Goal: Task Accomplishment & Management: Manage account settings

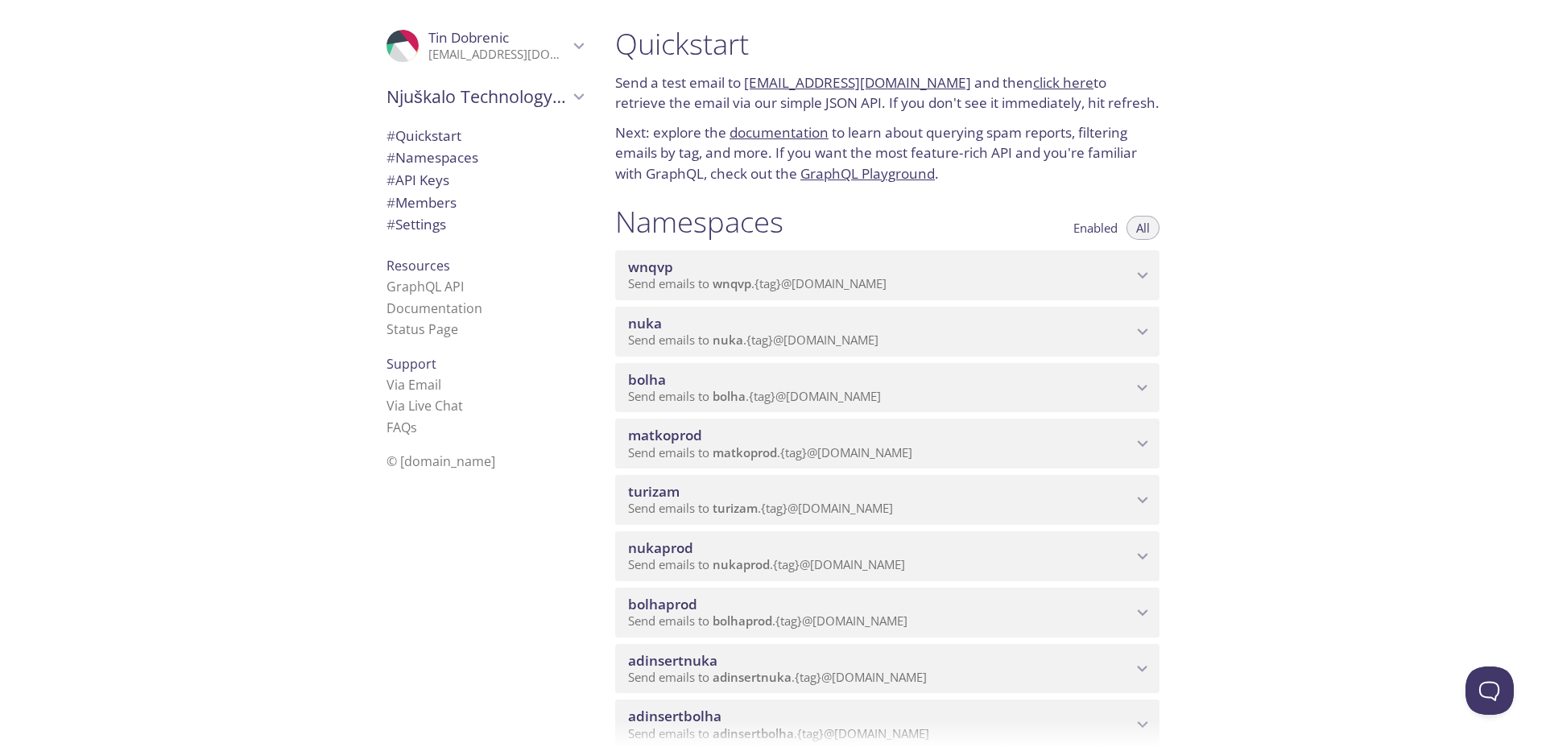
click at [412, 551] on div ".cls-1 { fill: #6d5ca8; } .cls-2 { fill: #3fc191; } .cls-3 { fill: #3b4752; } .…" at bounding box center [482, 373] width 242 height 747
click at [278, 466] on div ".cls-1 { fill: #6d5ca8; } .cls-2 { fill: #3fc191; } .cls-3 { fill: #3b4752; } .…" at bounding box center [301, 373] width 602 height 747
click at [1098, 228] on span "Enabled" at bounding box center [1095, 228] width 44 height 0
click at [1144, 228] on span "All" at bounding box center [1143, 228] width 14 height 0
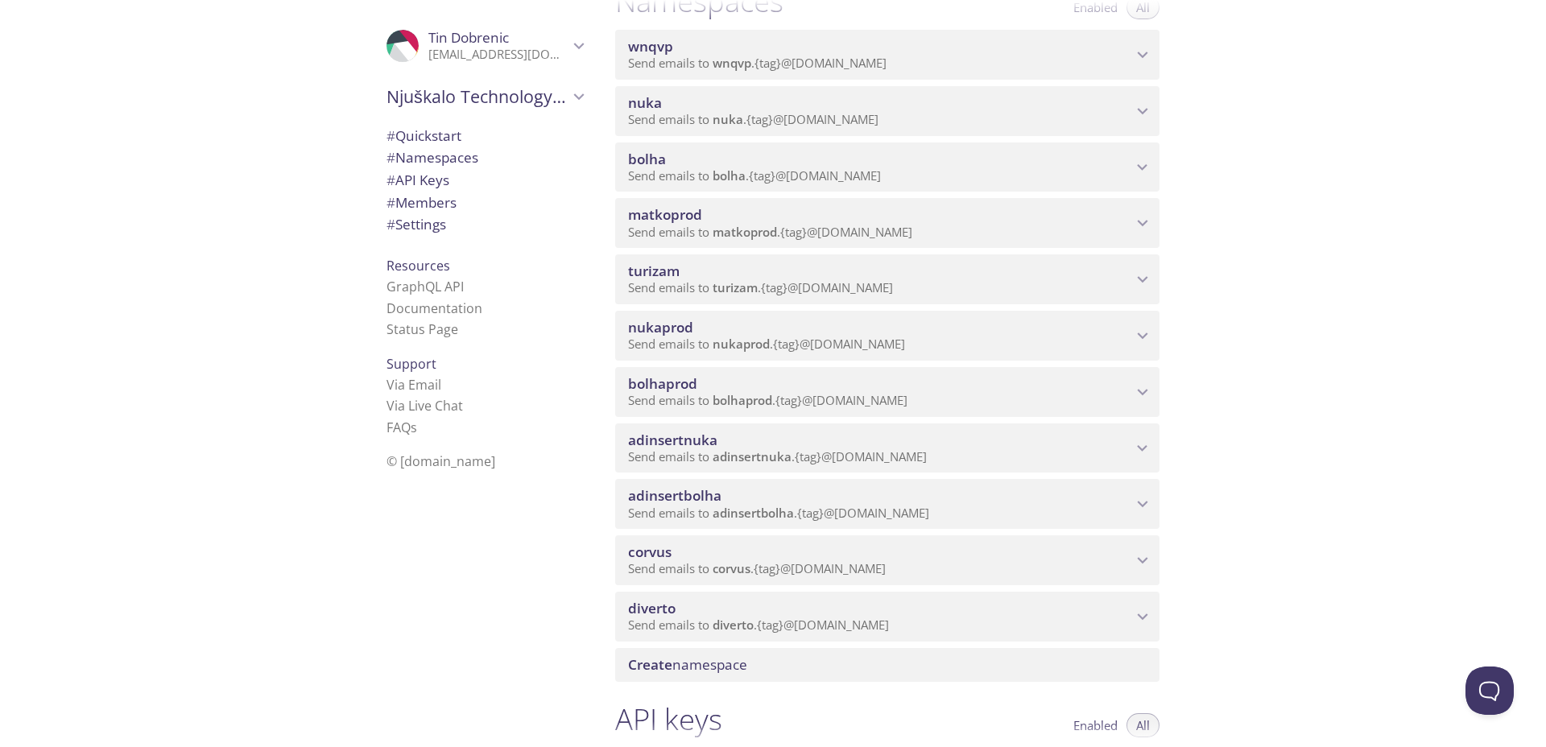
scroll to position [213, 0]
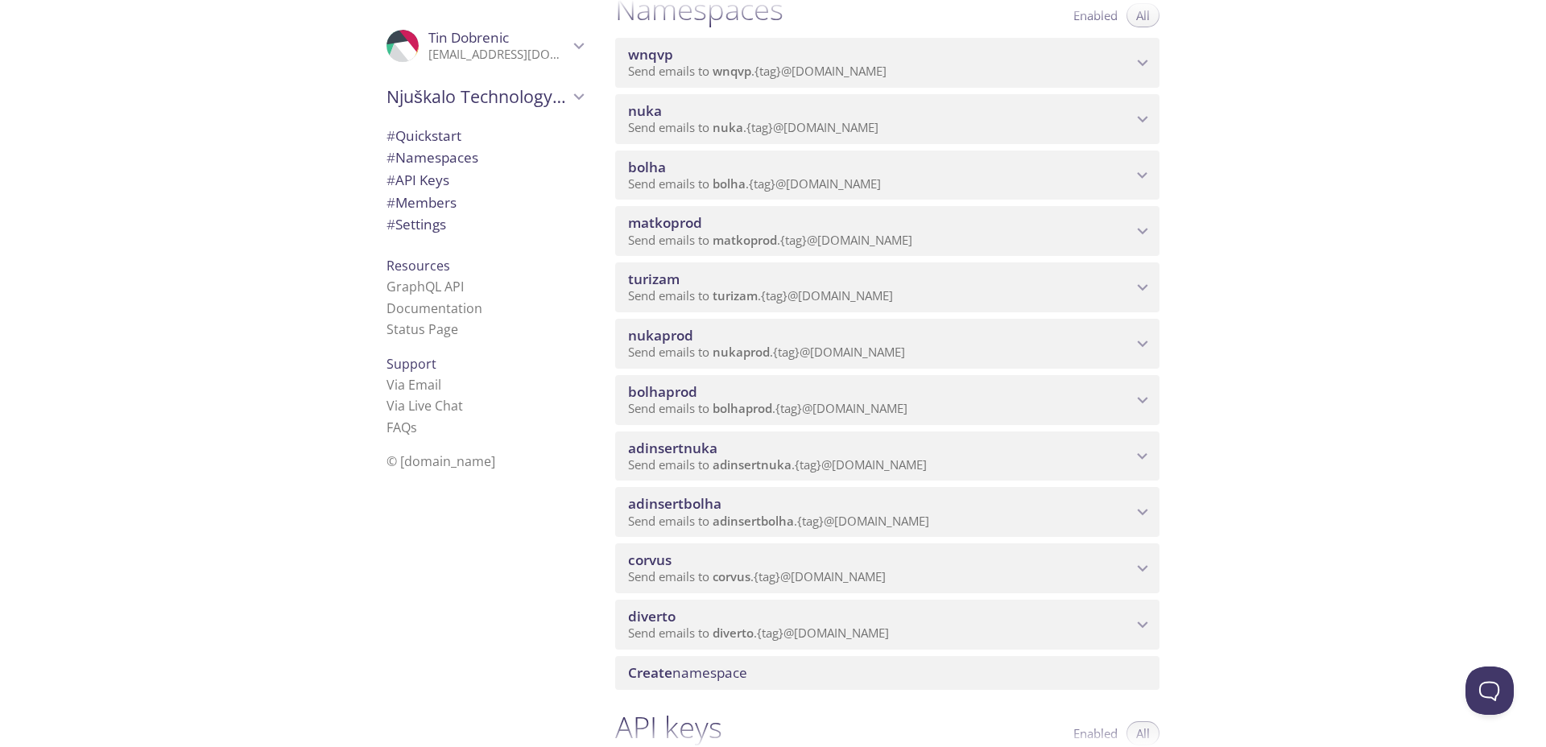
click at [827, 275] on span "turizam" at bounding box center [880, 280] width 504 height 18
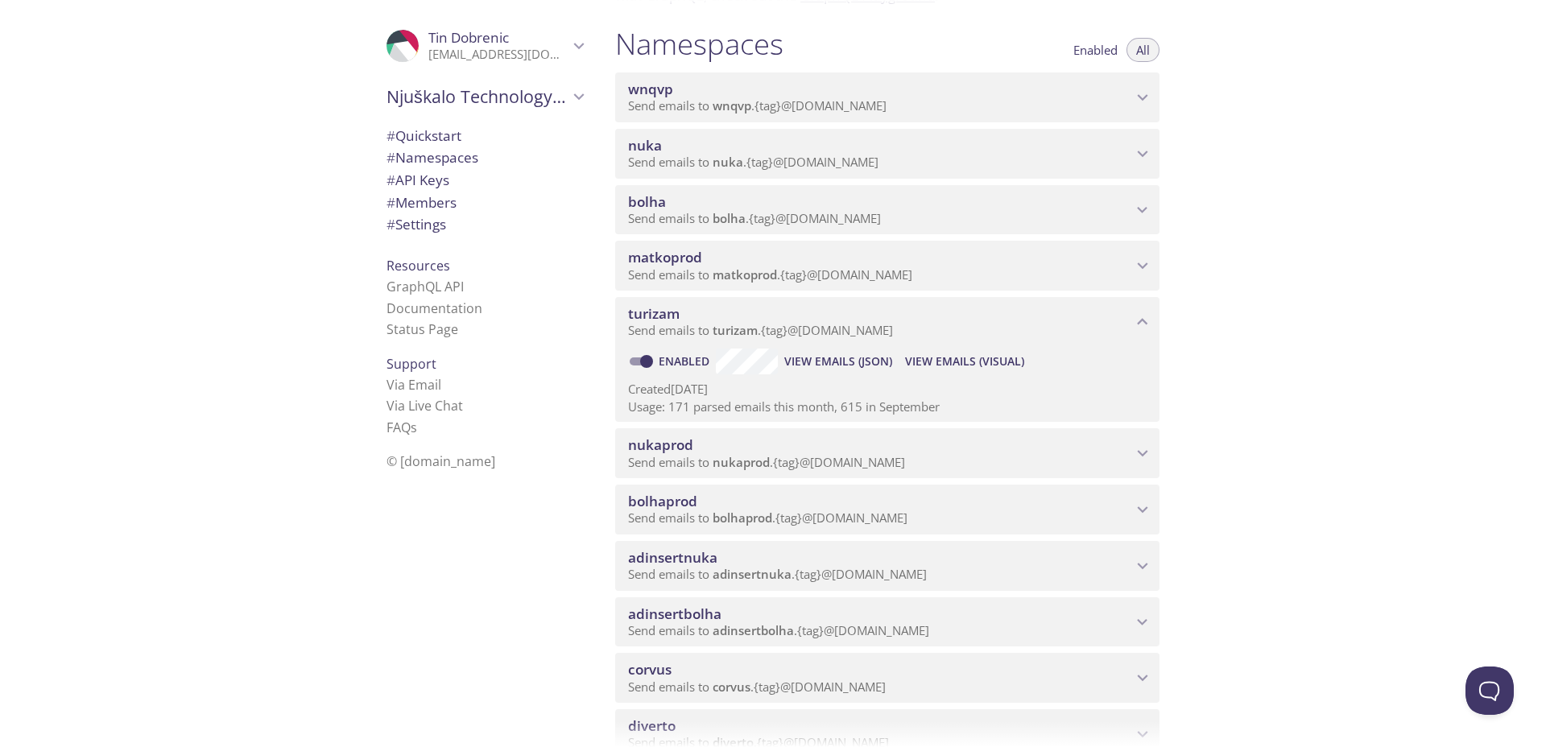
scroll to position [0, 0]
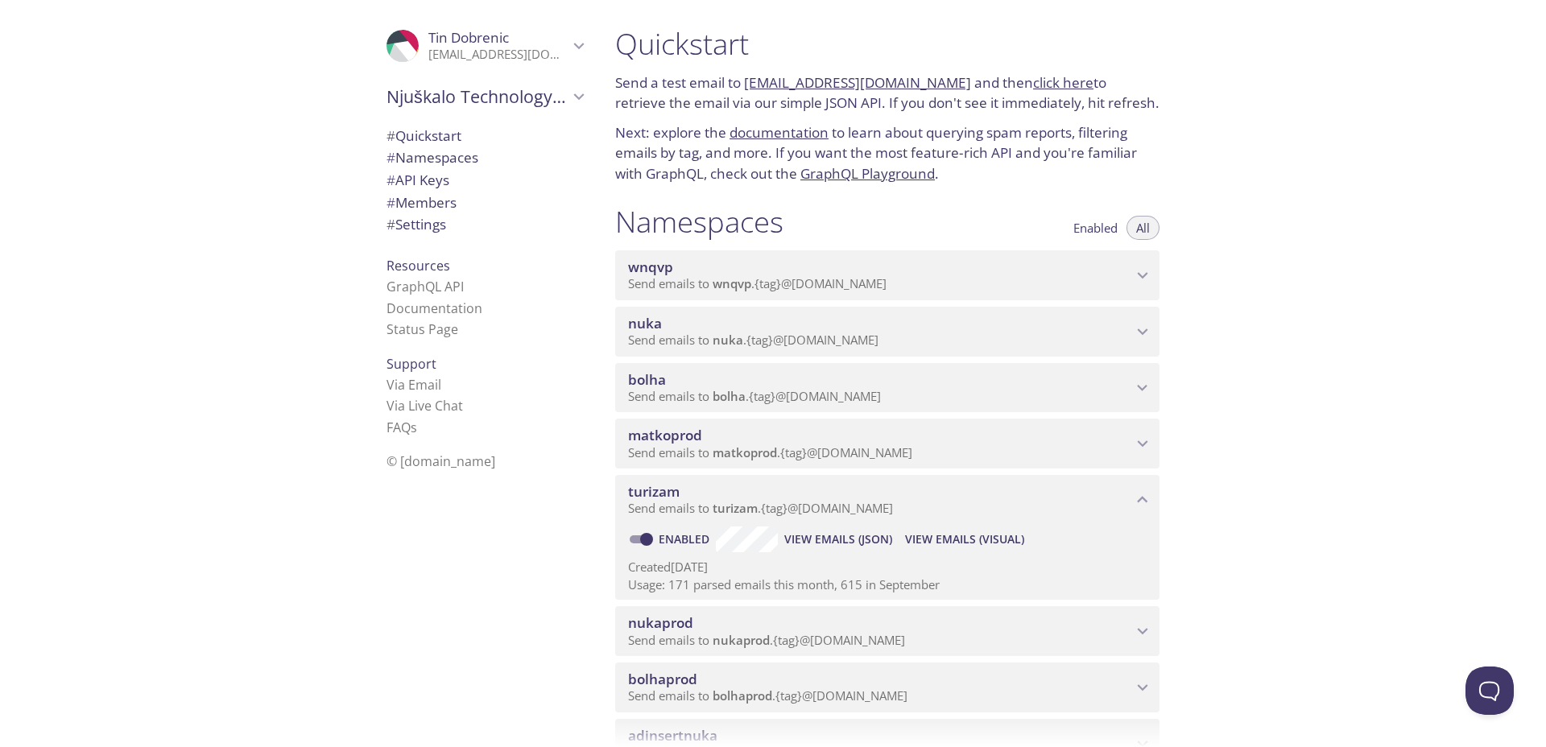
click at [582, 46] on icon "Tin Dobrenic" at bounding box center [578, 45] width 21 height 21
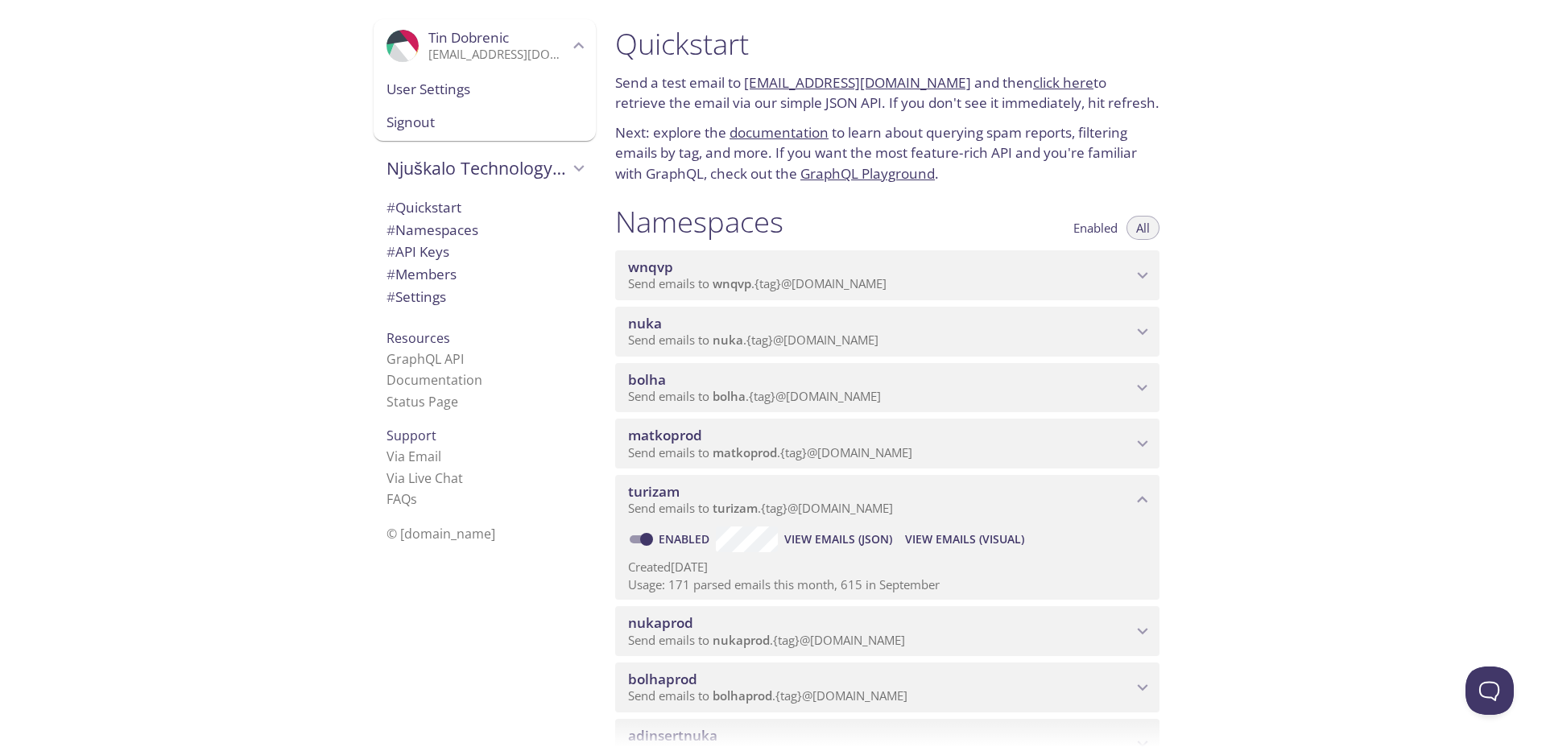
click at [574, 48] on icon "Tin Dobrenic" at bounding box center [579, 46] width 10 height 6
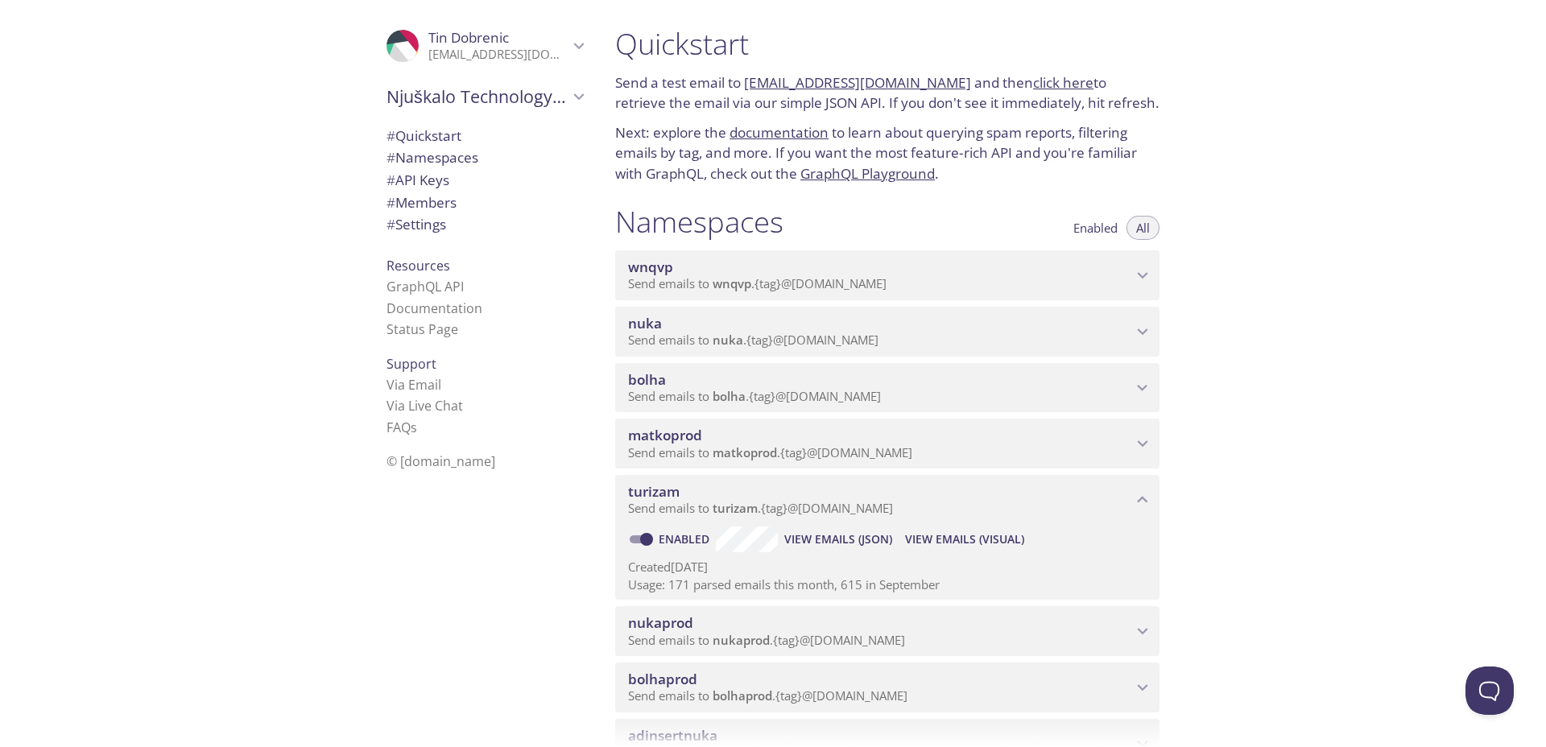
click at [441, 221] on span "# Settings" at bounding box center [416, 224] width 60 height 19
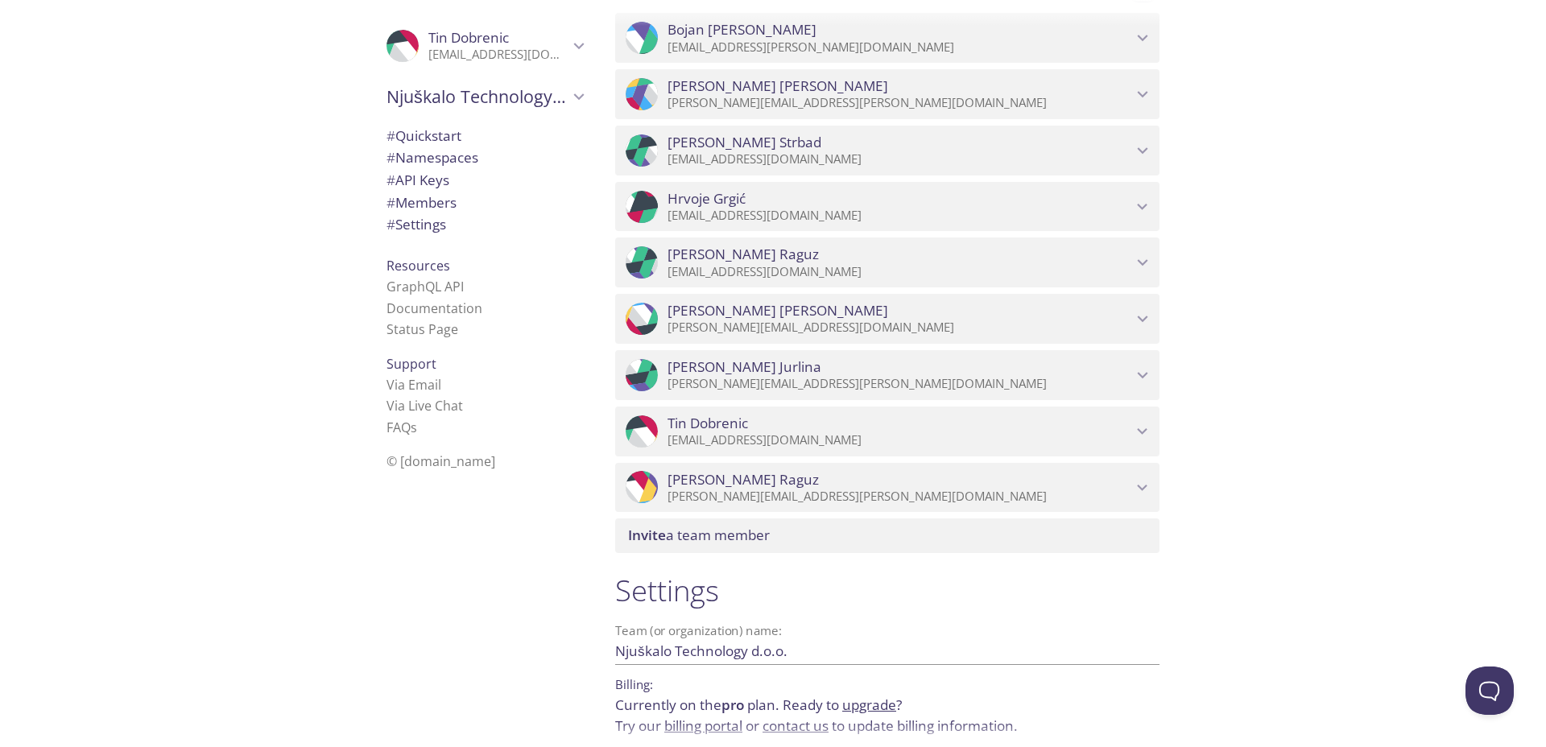
scroll to position [1418, 0]
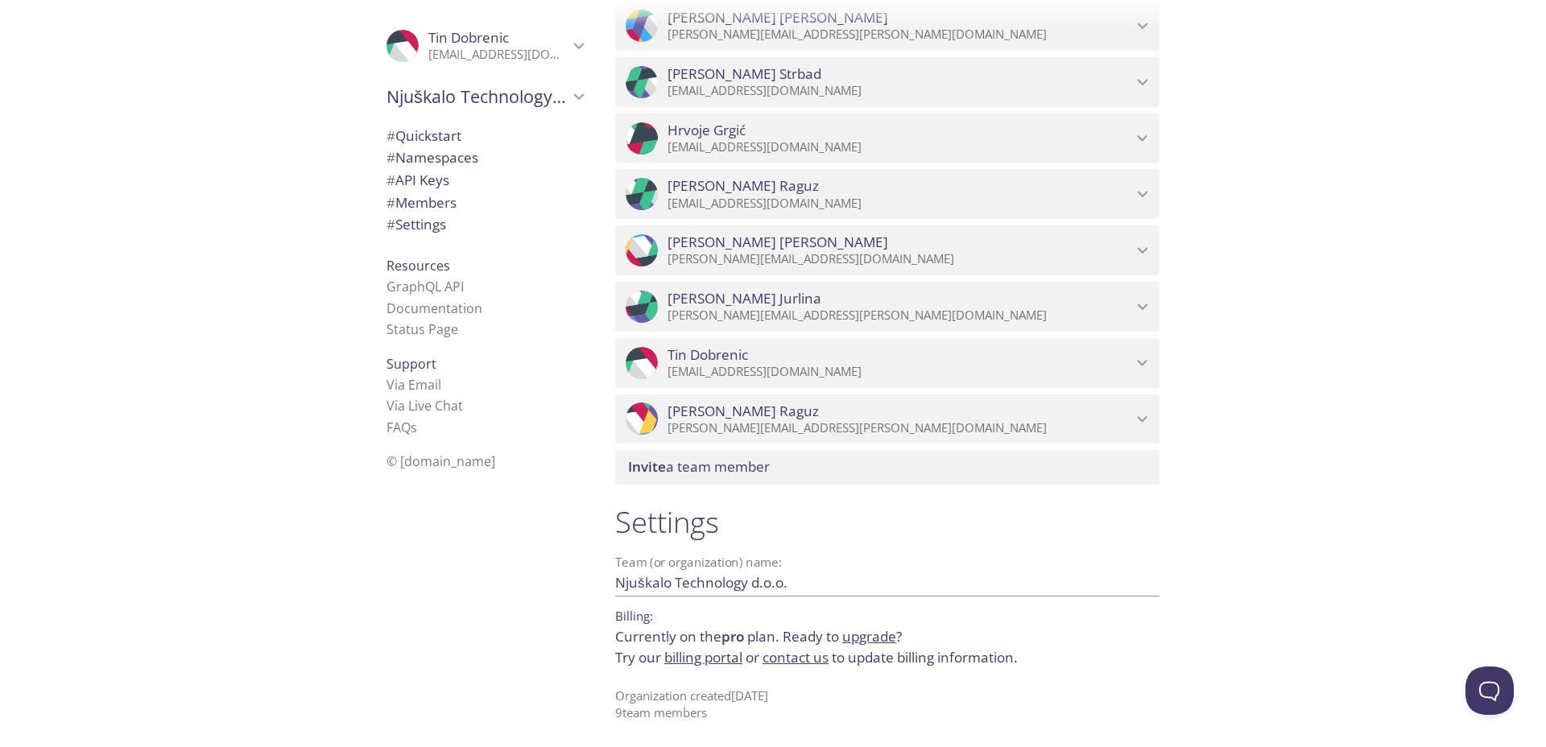
click at [747, 637] on p "Currently on the pro plan. Ready to upgrade ? Try our billing portal or contact…" at bounding box center [887, 646] width 544 height 41
click at [882, 637] on link "upgrade" at bounding box center [869, 636] width 54 height 19
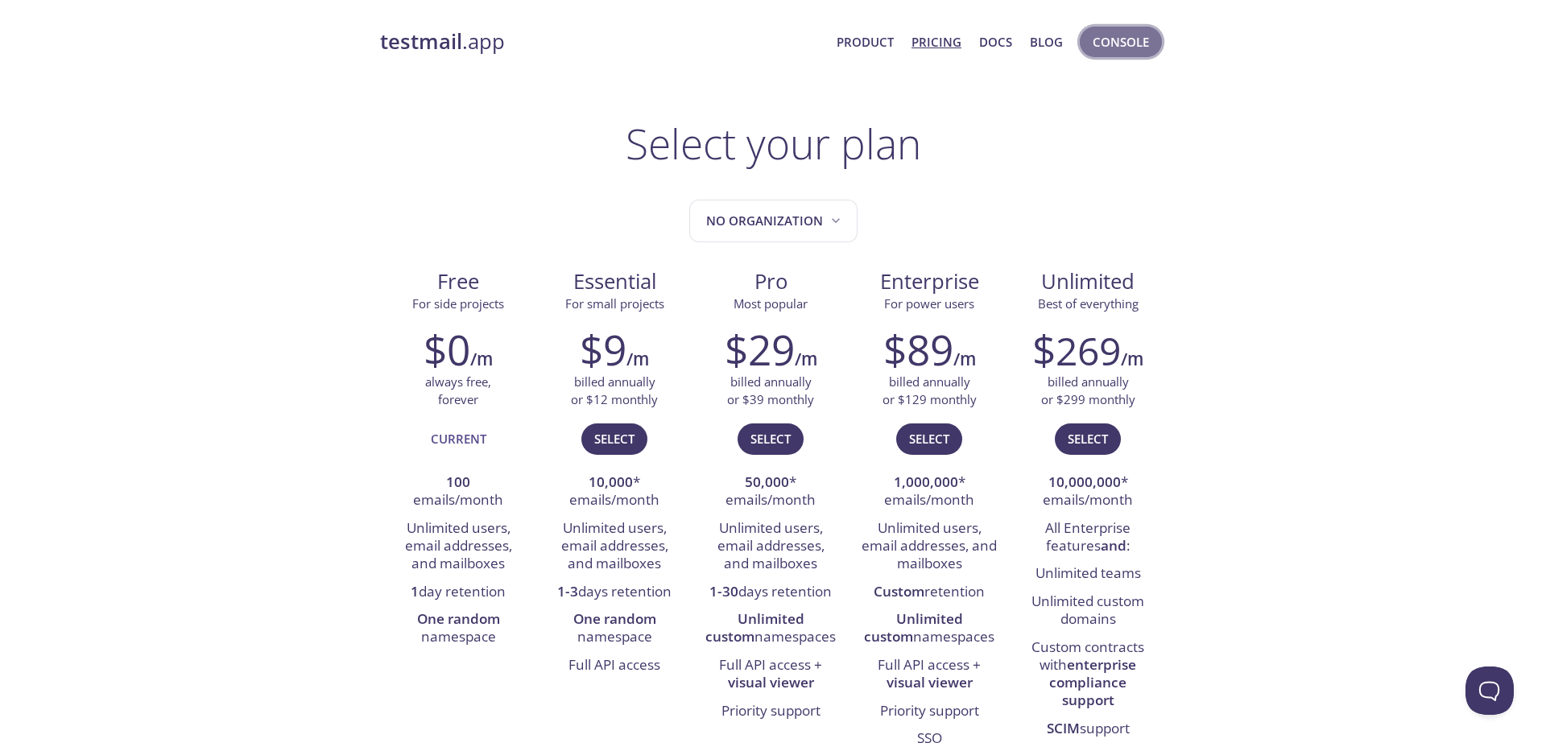
click at [1120, 51] on span "Console" at bounding box center [1121, 41] width 56 height 21
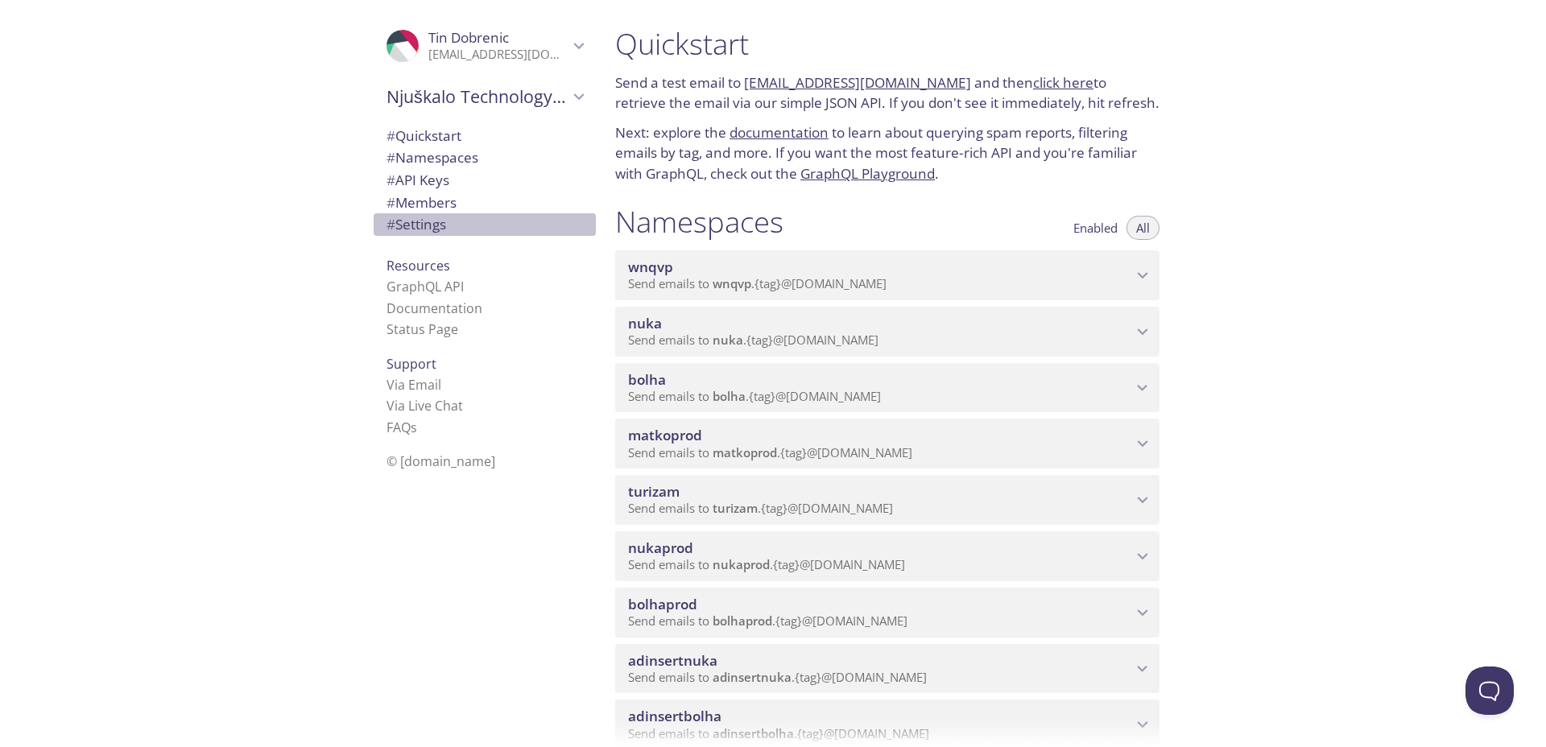
click at [428, 218] on span "# Settings" at bounding box center [416, 224] width 60 height 19
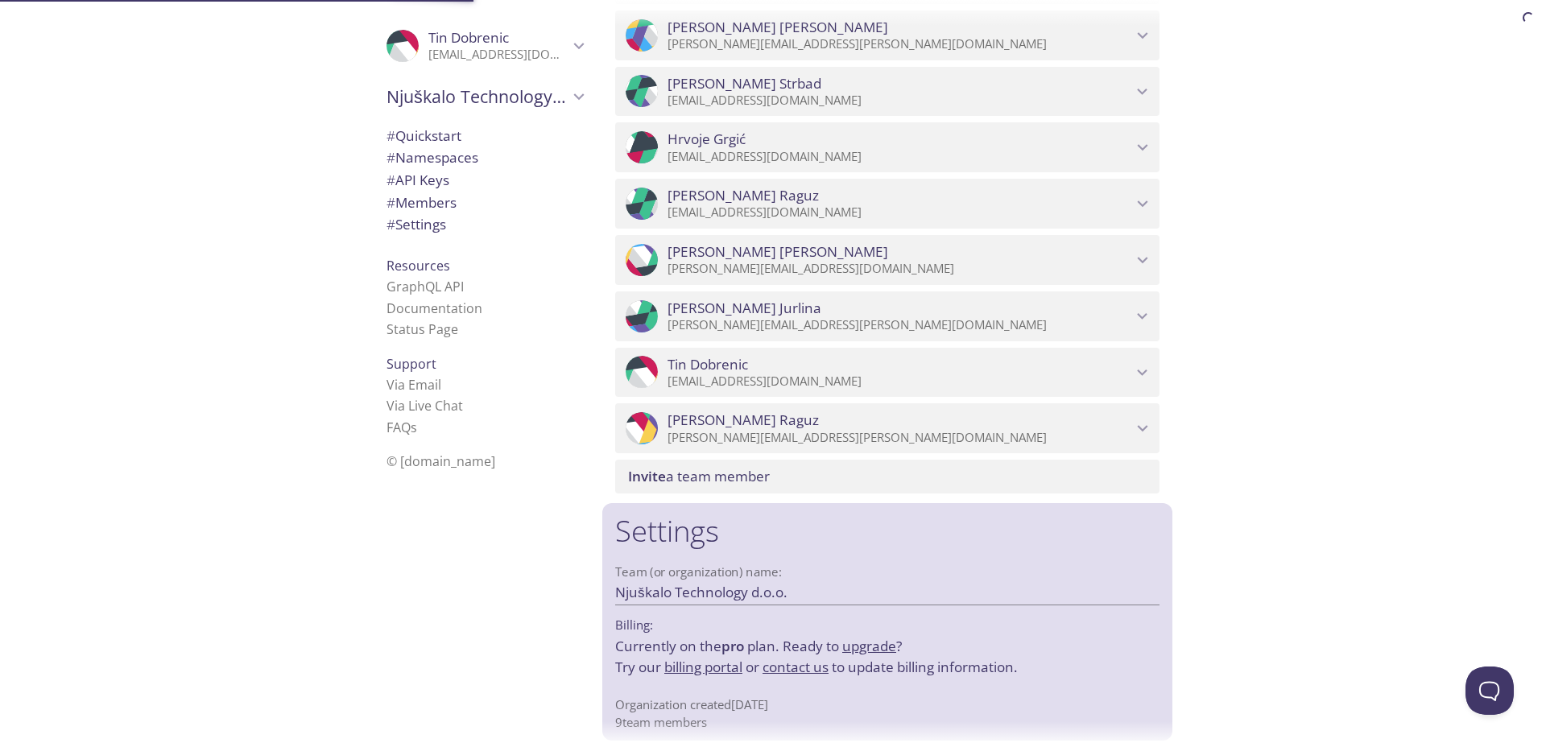
scroll to position [1343, 0]
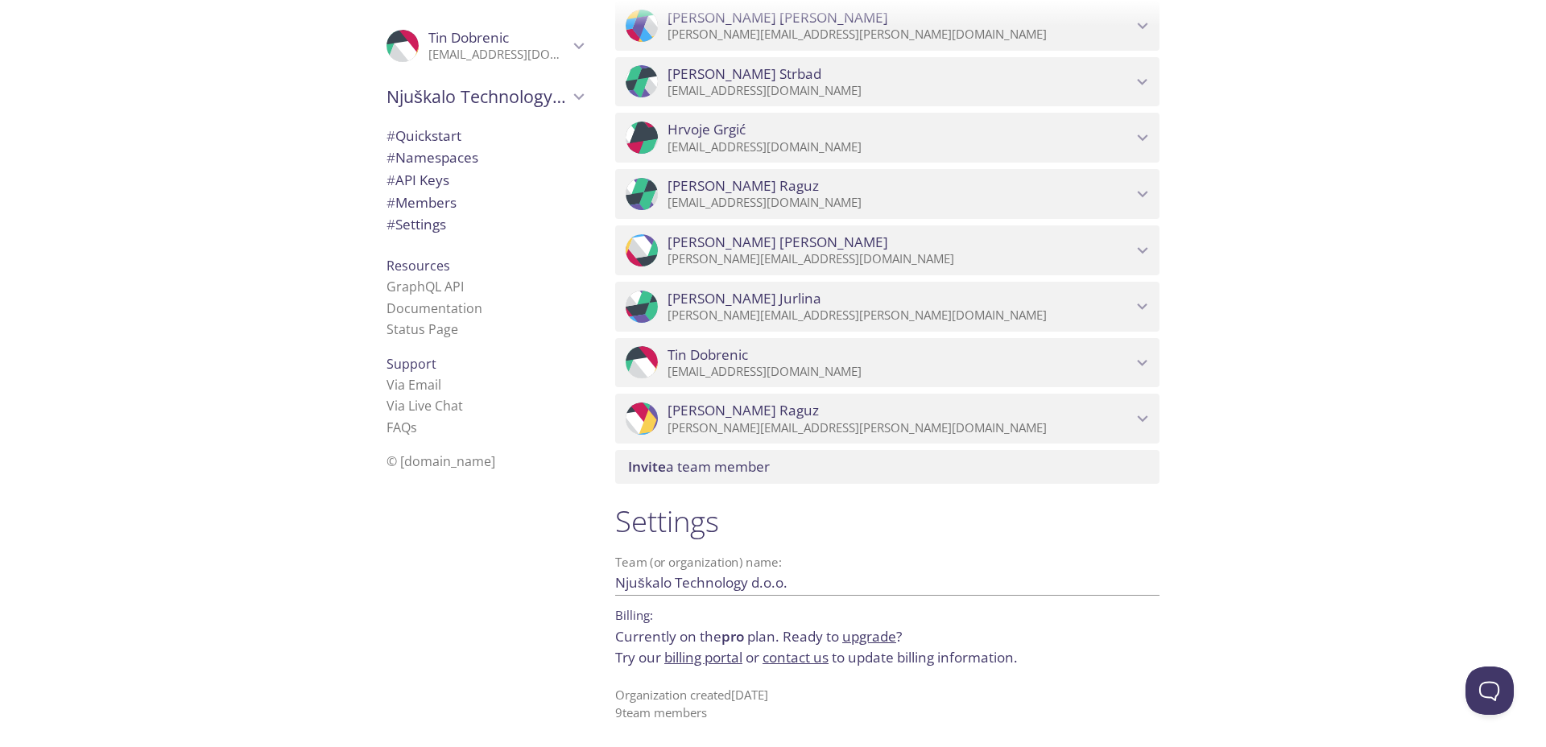
click at [699, 660] on link "billing portal" at bounding box center [703, 657] width 78 height 19
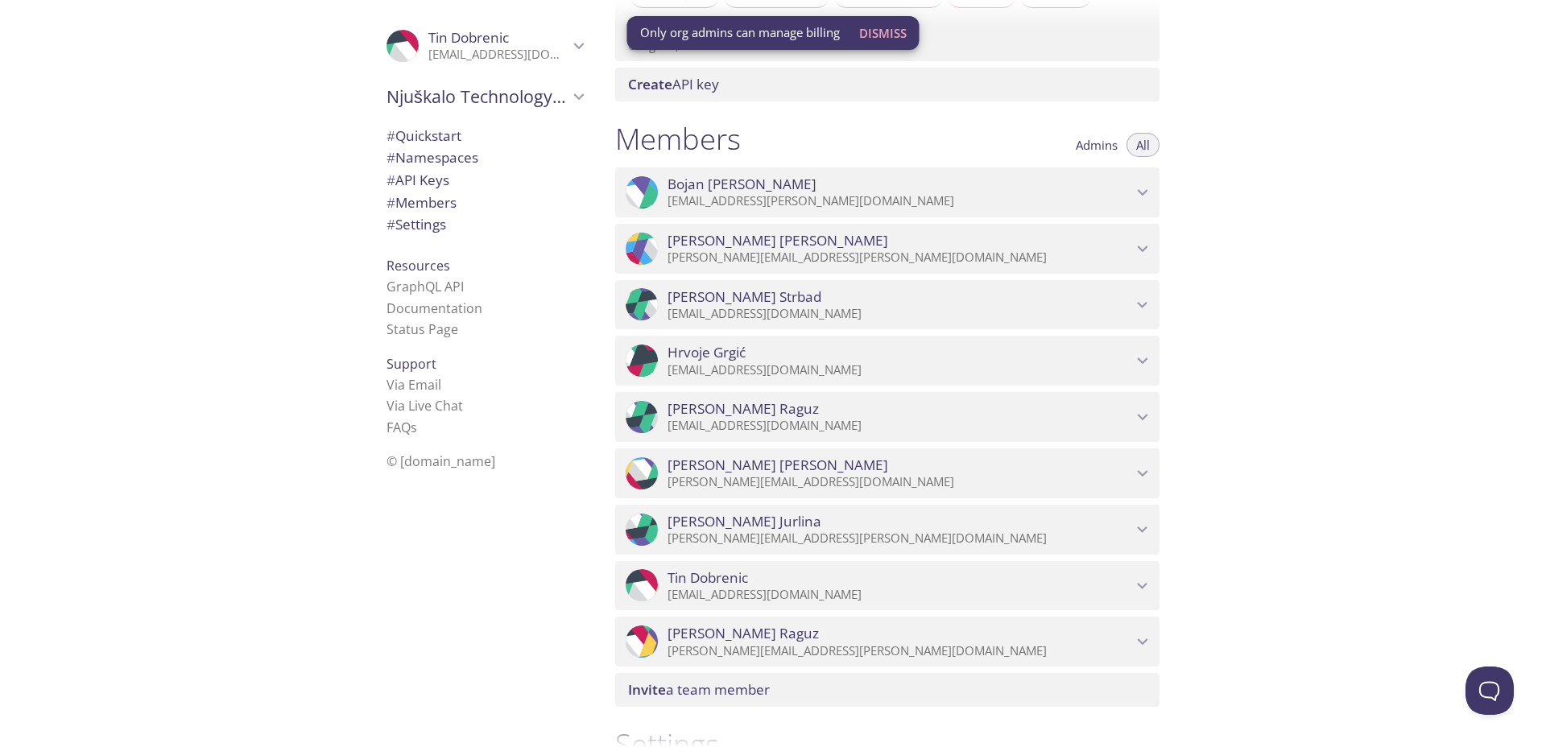
scroll to position [1149, 0]
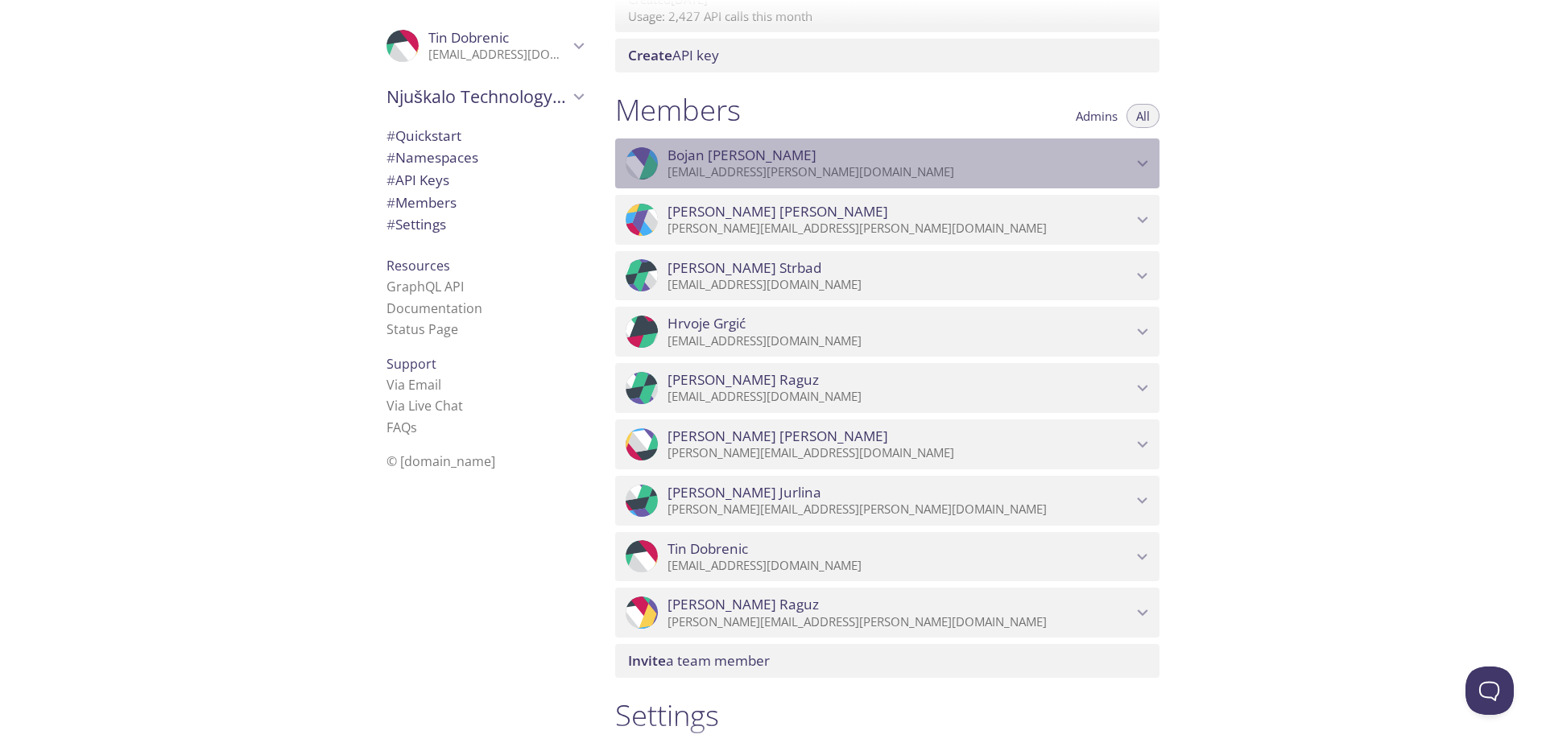
click at [1133, 171] on icon "Bojan Štimac" at bounding box center [1142, 163] width 21 height 21
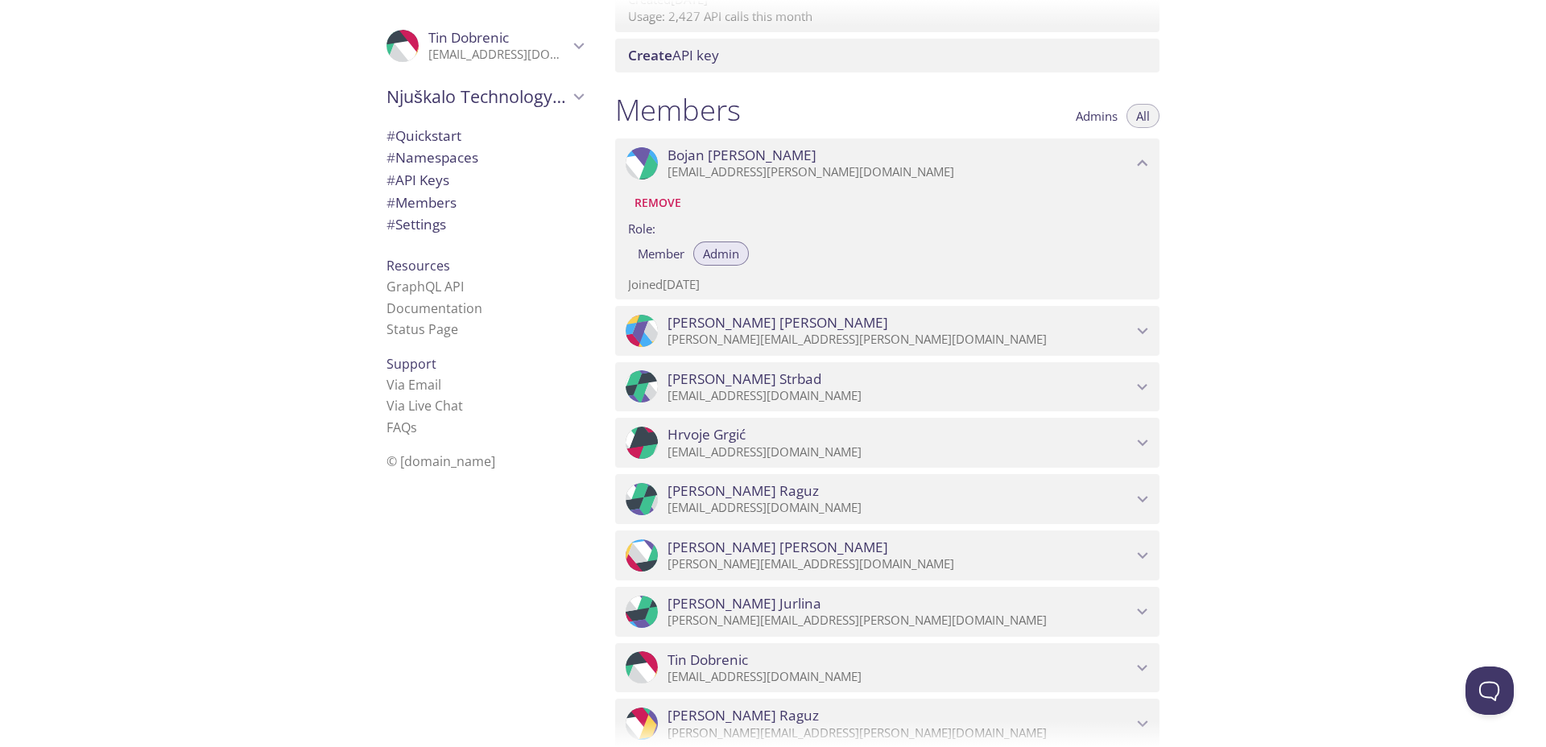
click at [1133, 171] on icon "Bojan Štimac" at bounding box center [1142, 163] width 21 height 21
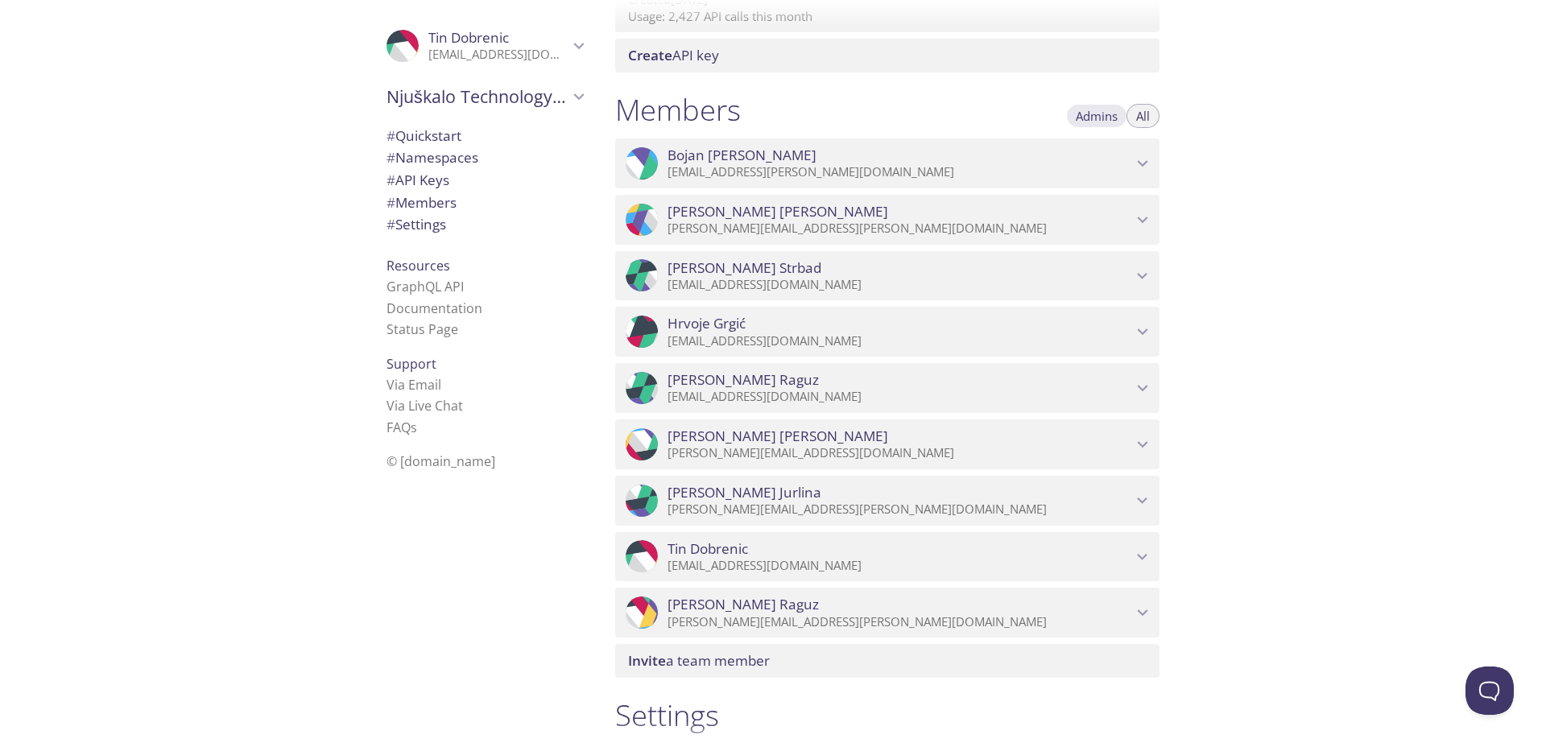
click at [1098, 116] on span "Admins" at bounding box center [1097, 116] width 42 height 0
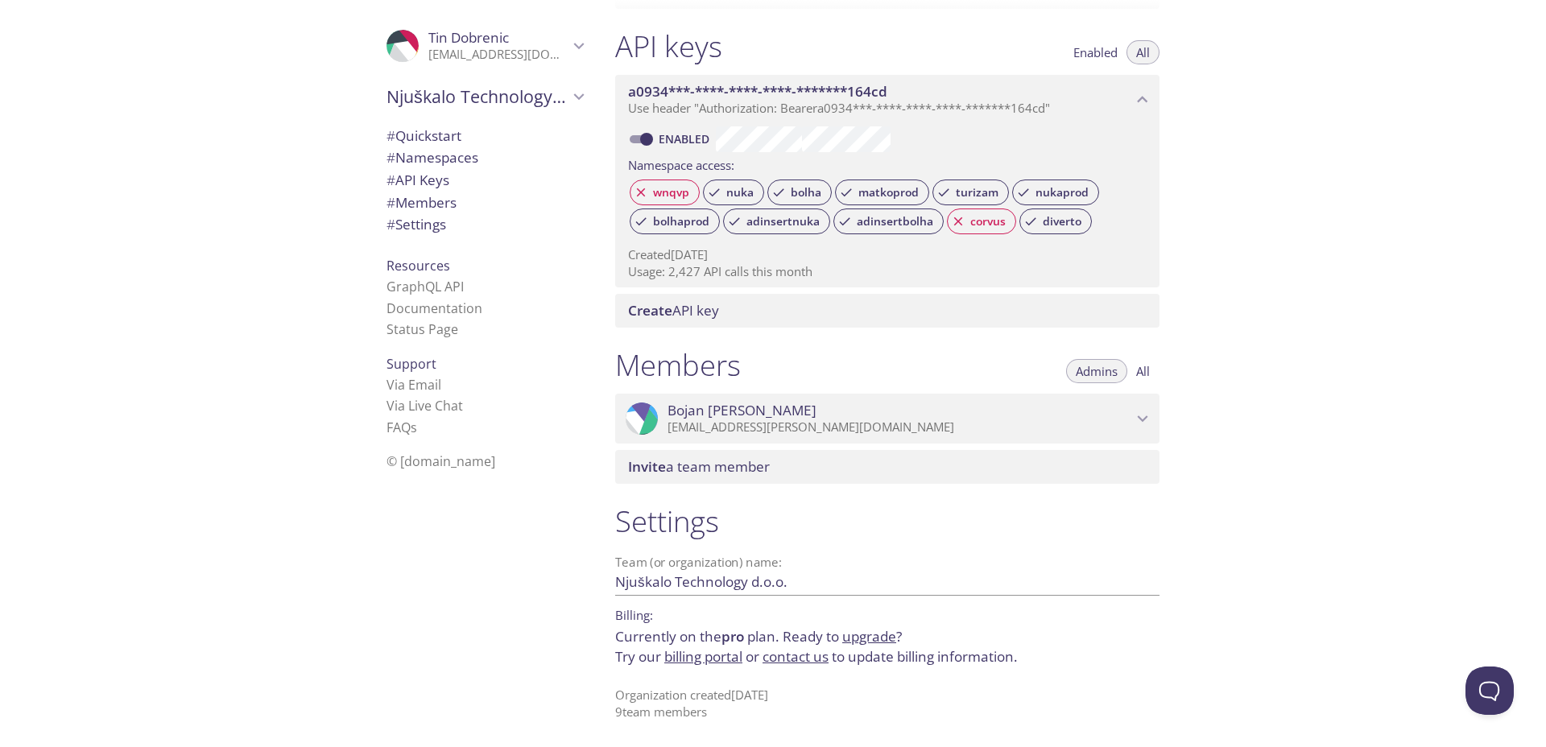
scroll to position [894, 0]
type button "admins"
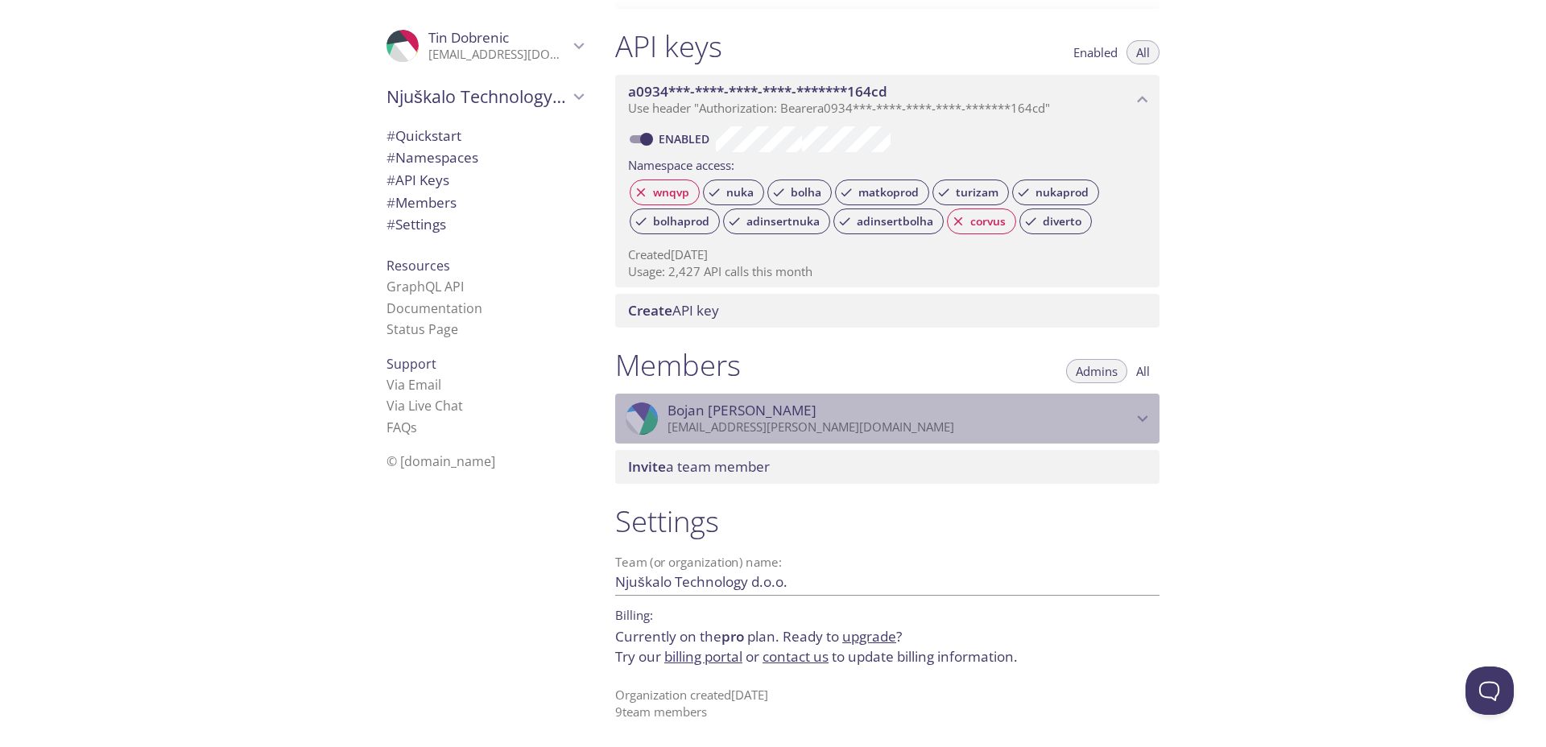
click at [1127, 417] on span "[PERSON_NAME]" at bounding box center [899, 411] width 465 height 18
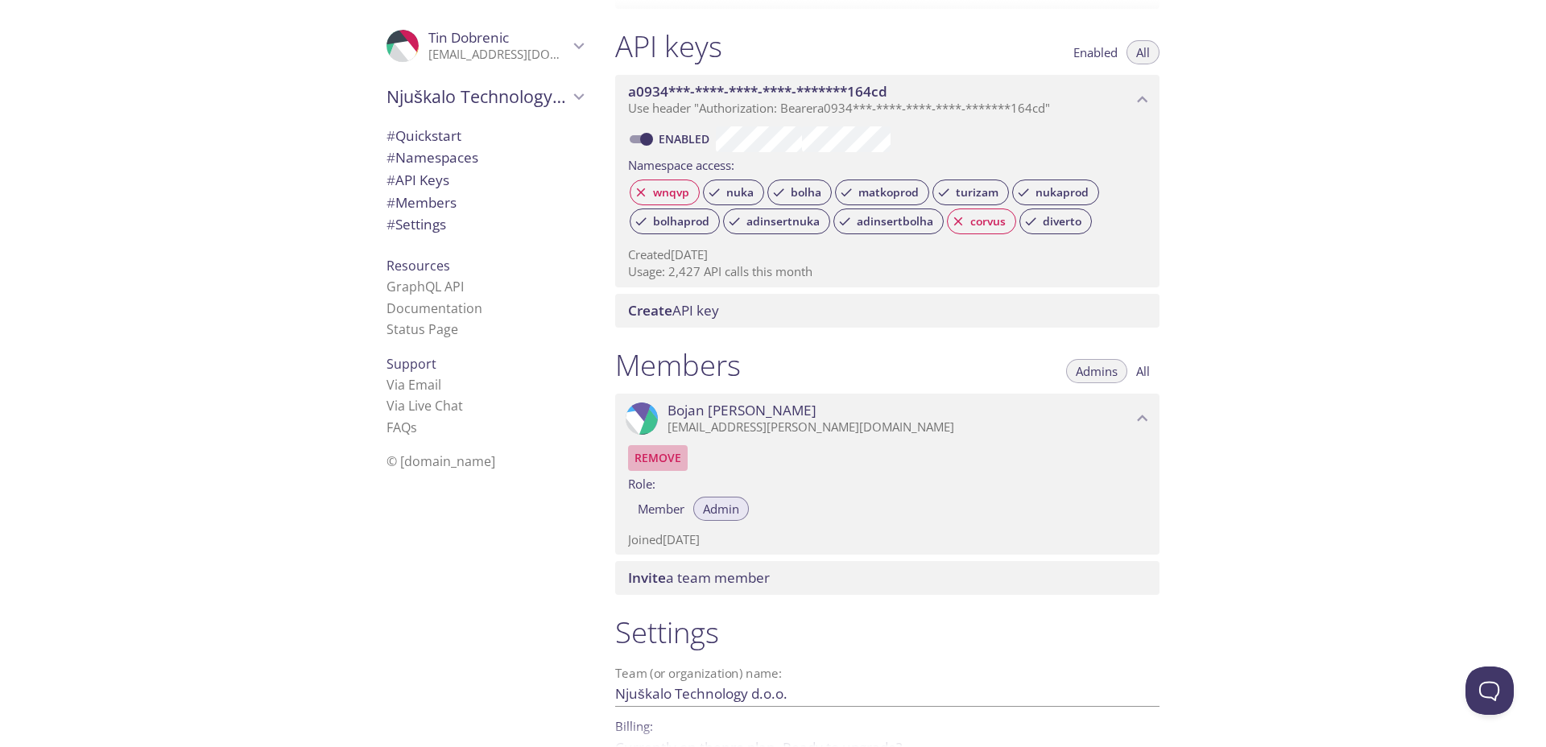
click at [665, 461] on span "Remove" at bounding box center [657, 457] width 47 height 19
click at [1313, 548] on div "Quickstart Send a test email to [EMAIL_ADDRESS][DOMAIN_NAME] and then click her…" at bounding box center [1074, 373] width 944 height 747
click at [1147, 371] on span "All" at bounding box center [1143, 371] width 14 height 0
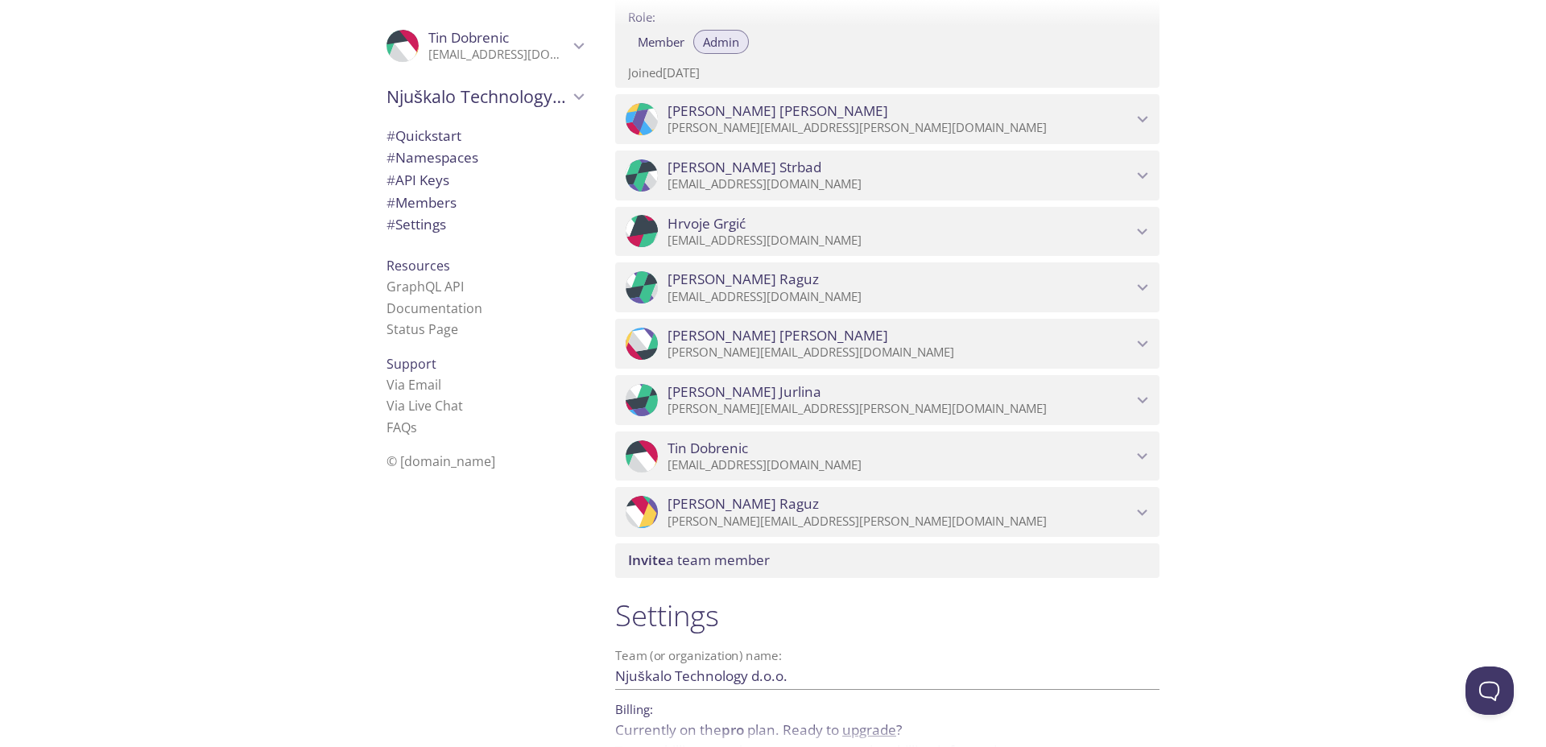
scroll to position [1364, 0]
click at [854, 454] on p "[EMAIL_ADDRESS][DOMAIN_NAME]" at bounding box center [899, 462] width 465 height 16
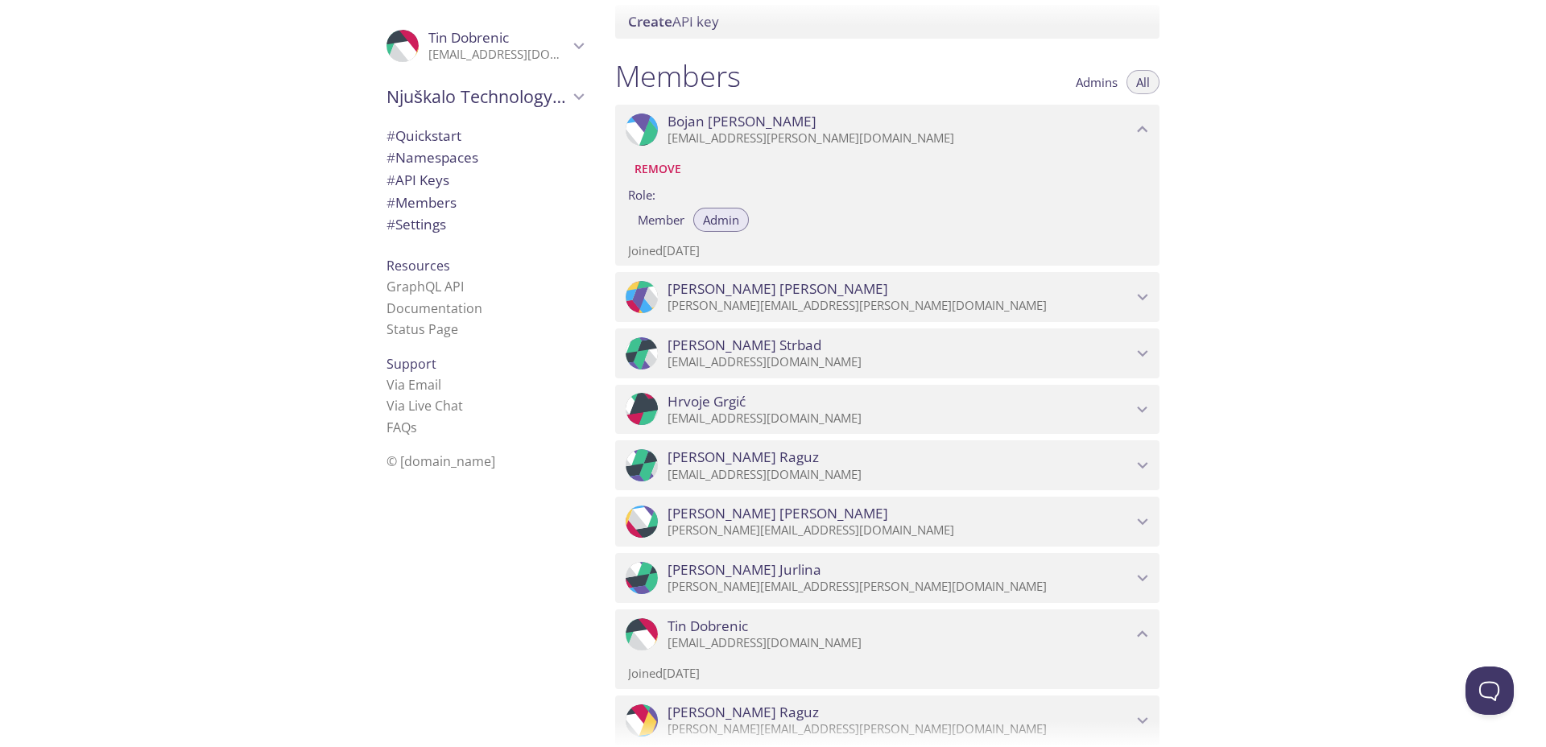
scroll to position [1175, 0]
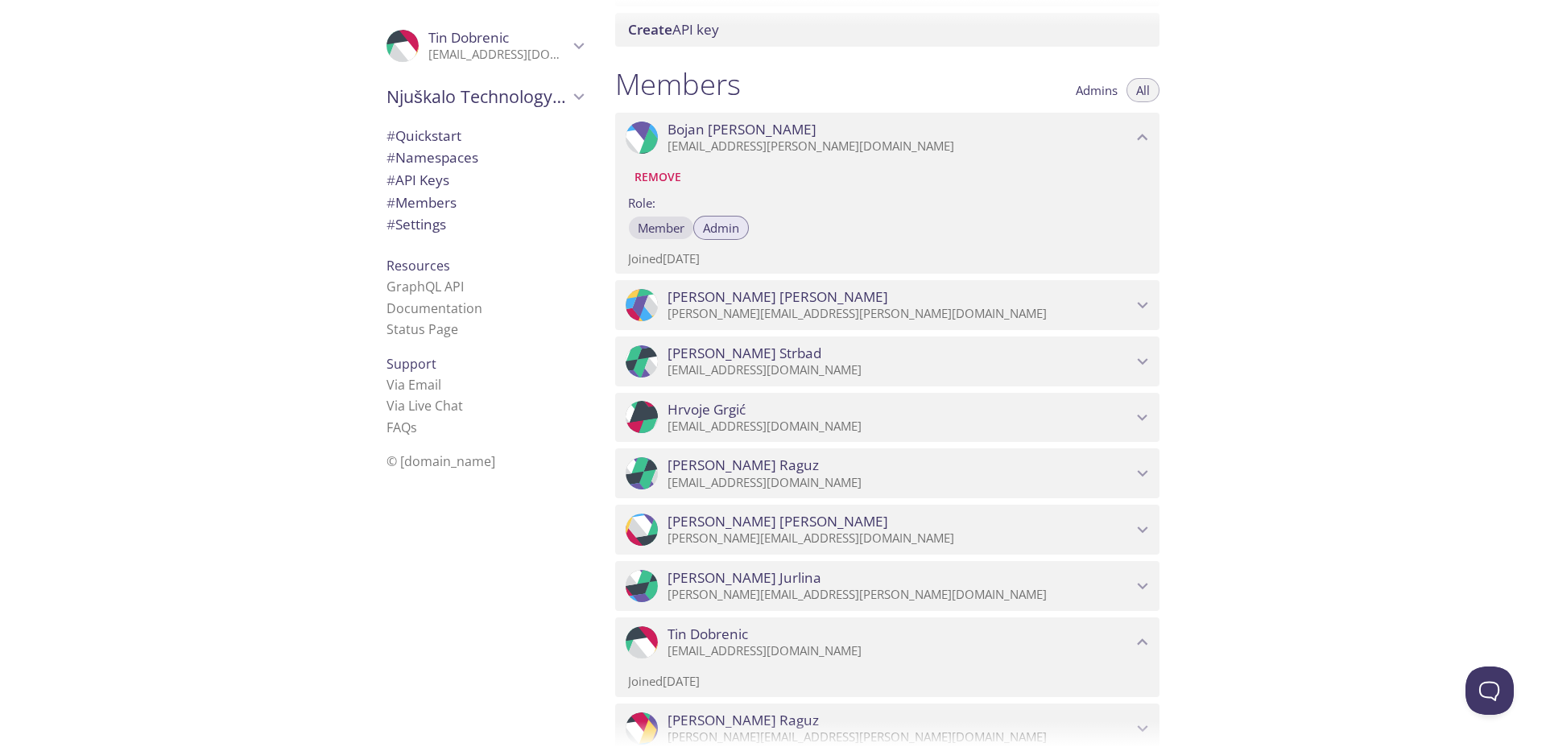
click at [660, 228] on span "Member" at bounding box center [661, 228] width 47 height 0
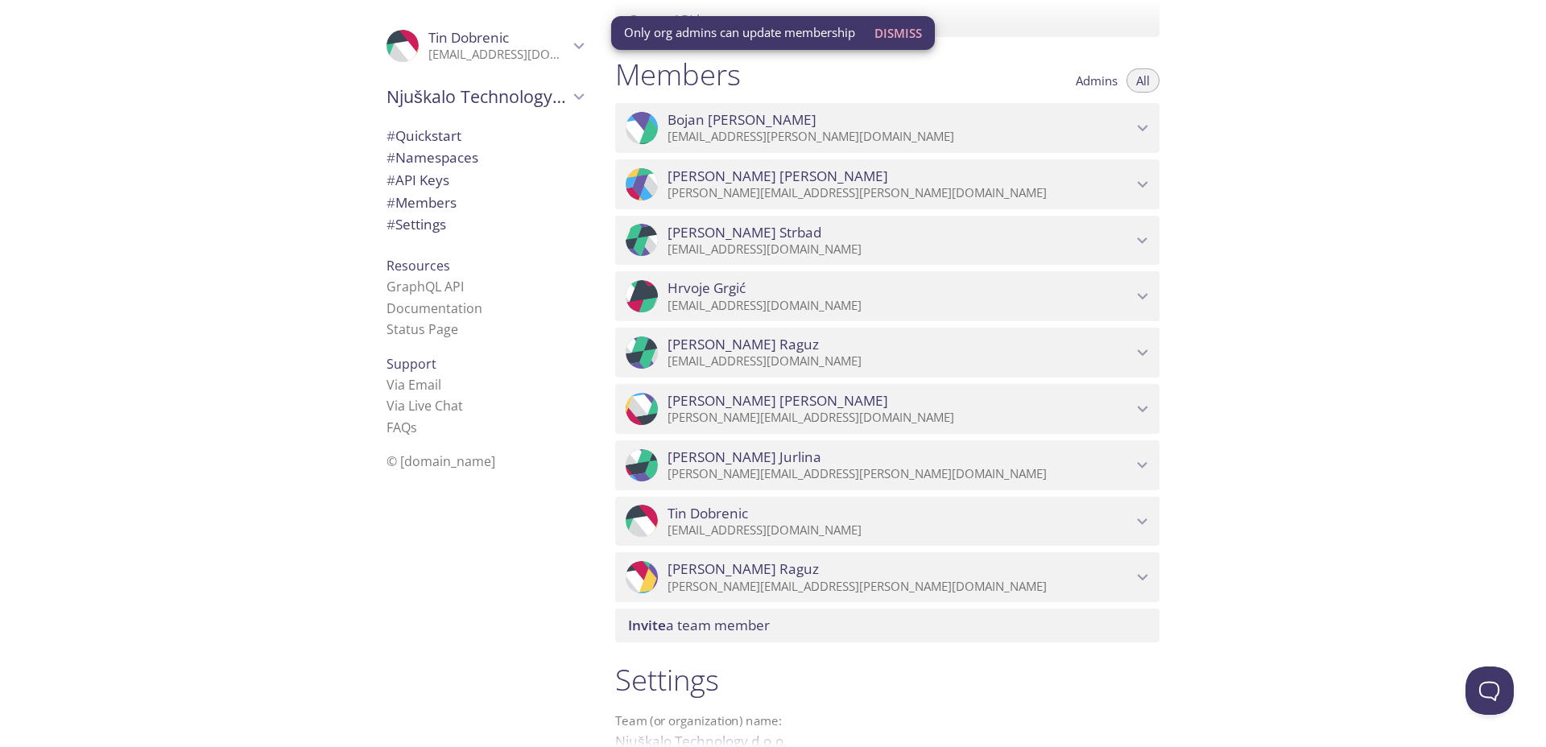
scroll to position [1185, 0]
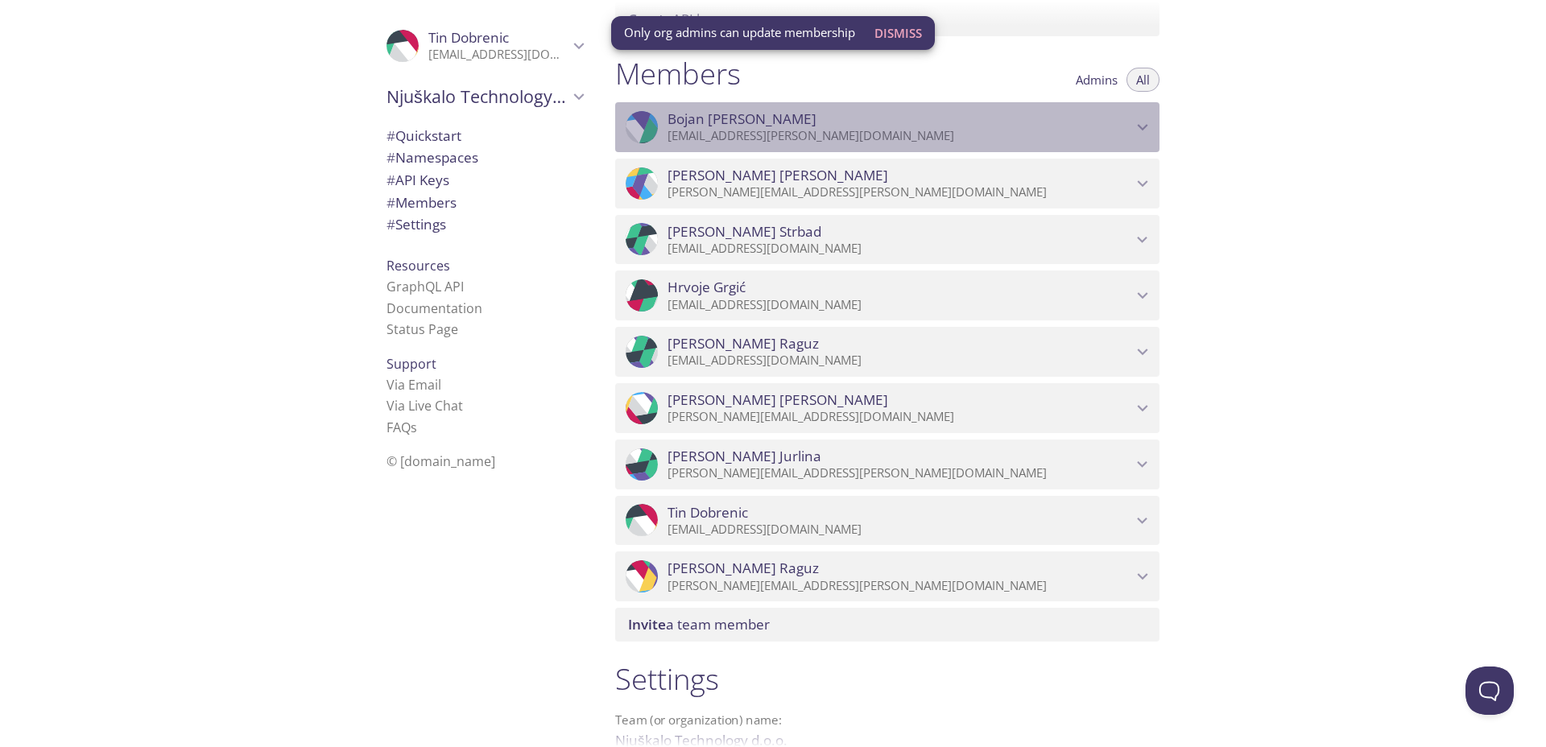
click at [797, 139] on p "[EMAIL_ADDRESS][PERSON_NAME][DOMAIN_NAME]" at bounding box center [899, 136] width 465 height 16
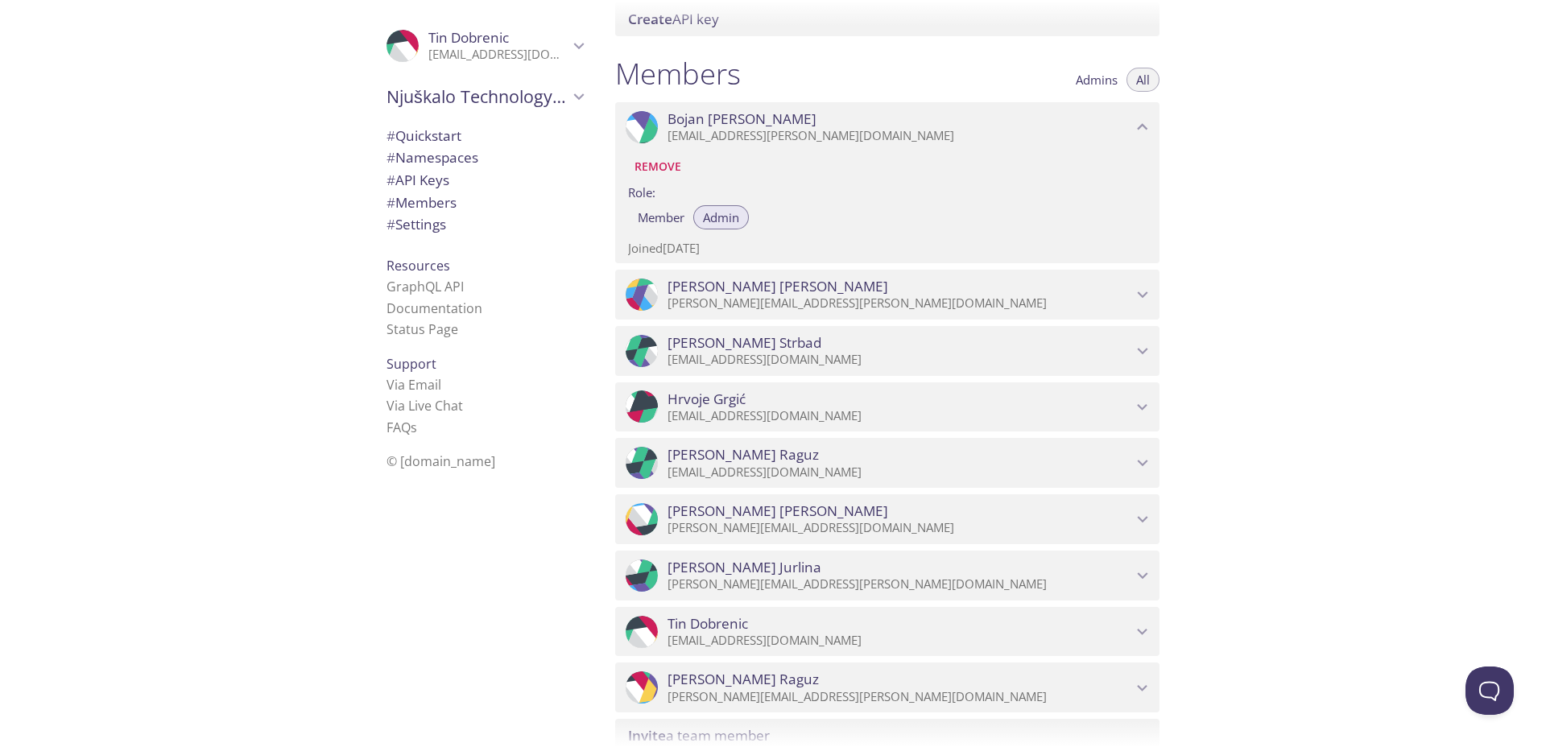
click at [280, 384] on div ".cls-1 { fill: #6d5ca8; } .cls-2 { fill: #3fc191; } .cls-3 { fill: #3b4752; } .…" at bounding box center [301, 373] width 602 height 747
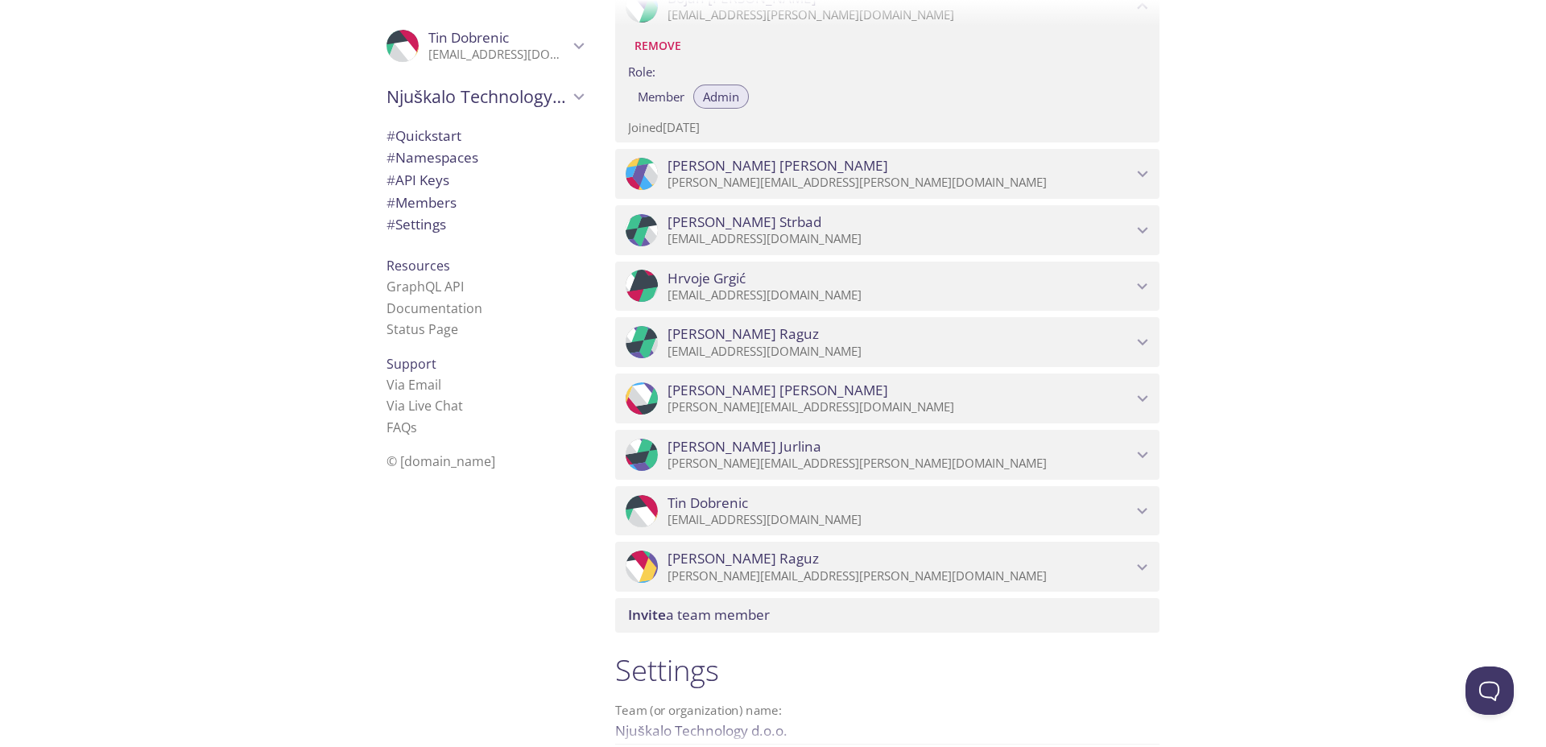
scroll to position [1454, 0]
